Goal: Information Seeking & Learning: Learn about a topic

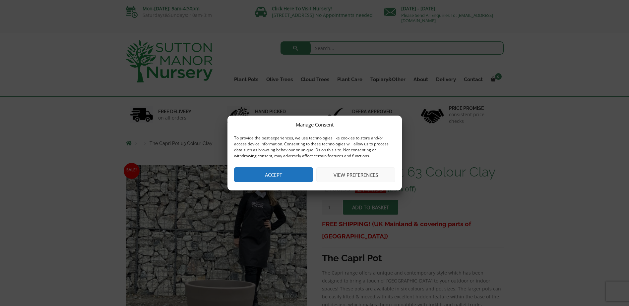
click at [279, 178] on button "Accept" at bounding box center [273, 174] width 79 height 15
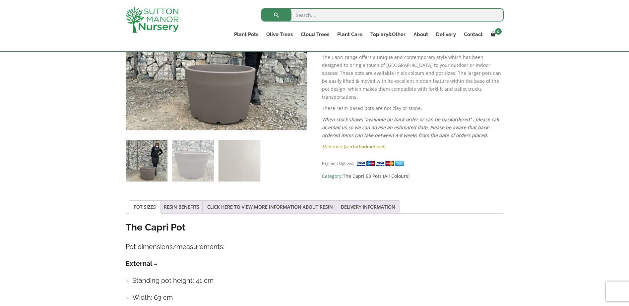
scroll to position [133, 0]
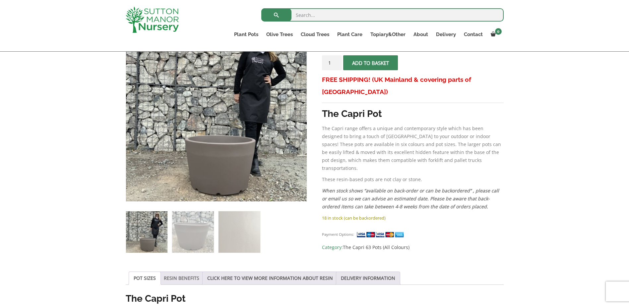
click at [178, 279] on link "RESIN BENEFITS" at bounding box center [181, 278] width 35 height 13
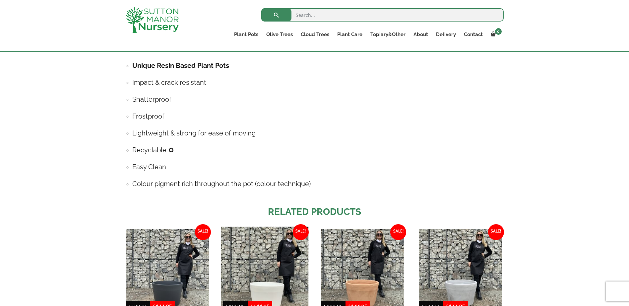
scroll to position [464, 0]
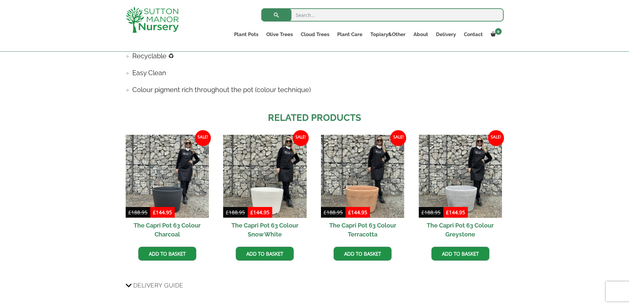
click at [168, 234] on h2 "The Capri Pot 63 Colour Charcoal" at bounding box center [167, 230] width 83 height 24
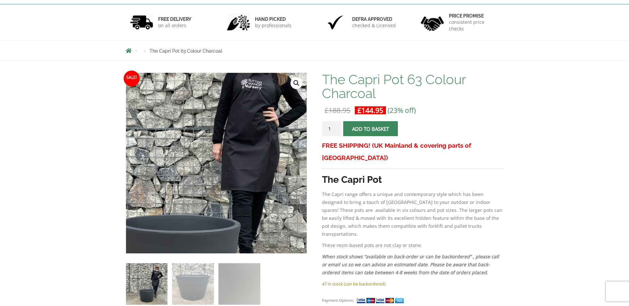
scroll to position [99, 0]
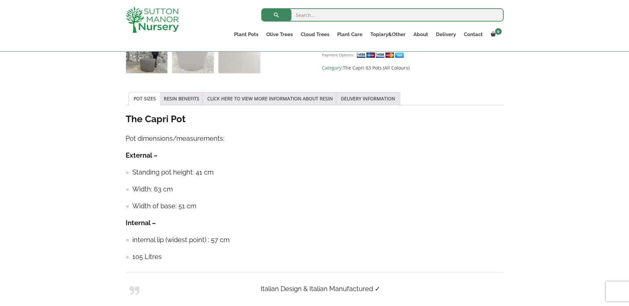
scroll to position [298, 0]
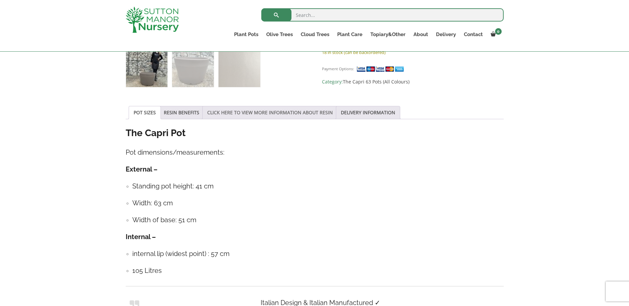
click at [249, 116] on link "CLICK HERE TO VIEW MORE INFORMATION ABOUT RESIN" at bounding box center [270, 112] width 126 height 13
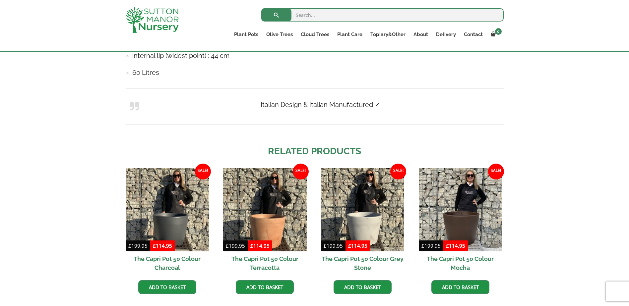
scroll to position [497, 0]
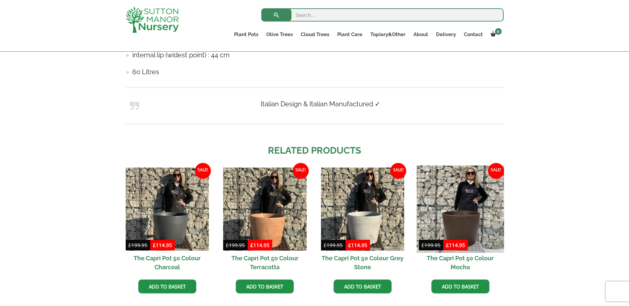
click at [469, 219] on img at bounding box center [460, 209] width 88 height 88
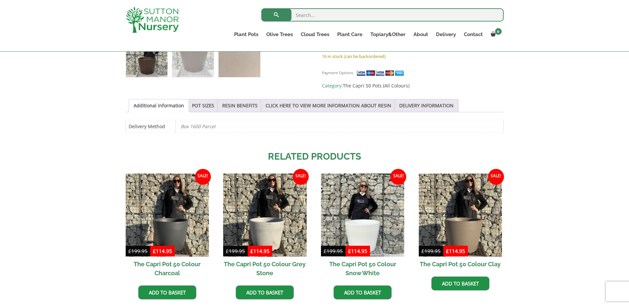
scroll to position [332, 0]
